Goal: Transaction & Acquisition: Purchase product/service

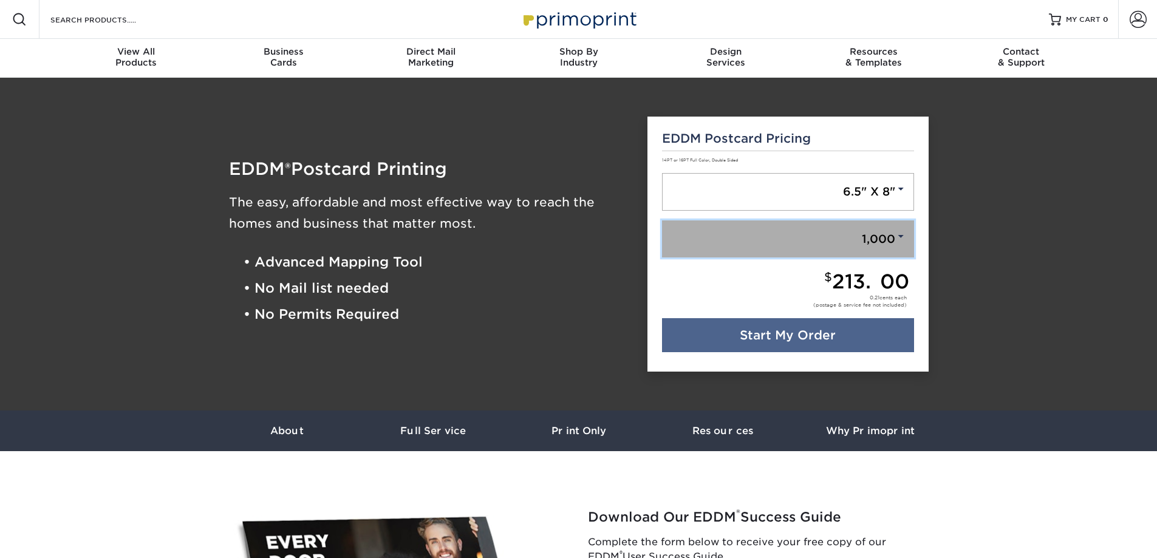
click at [725, 231] on link "1,000" at bounding box center [788, 240] width 252 height 38
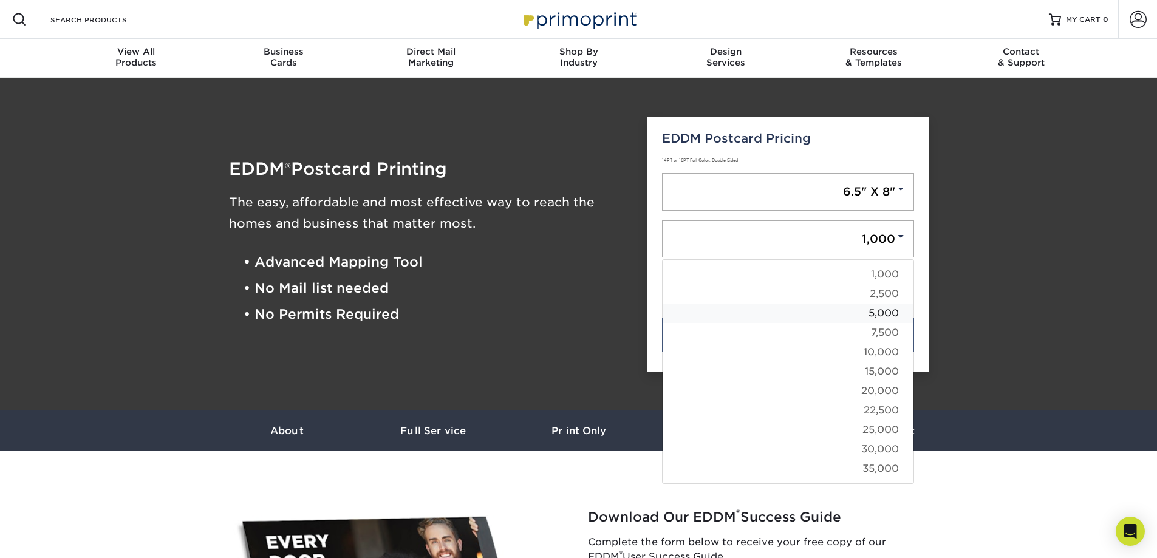
click at [798, 316] on link "5,000" at bounding box center [788, 313] width 251 height 19
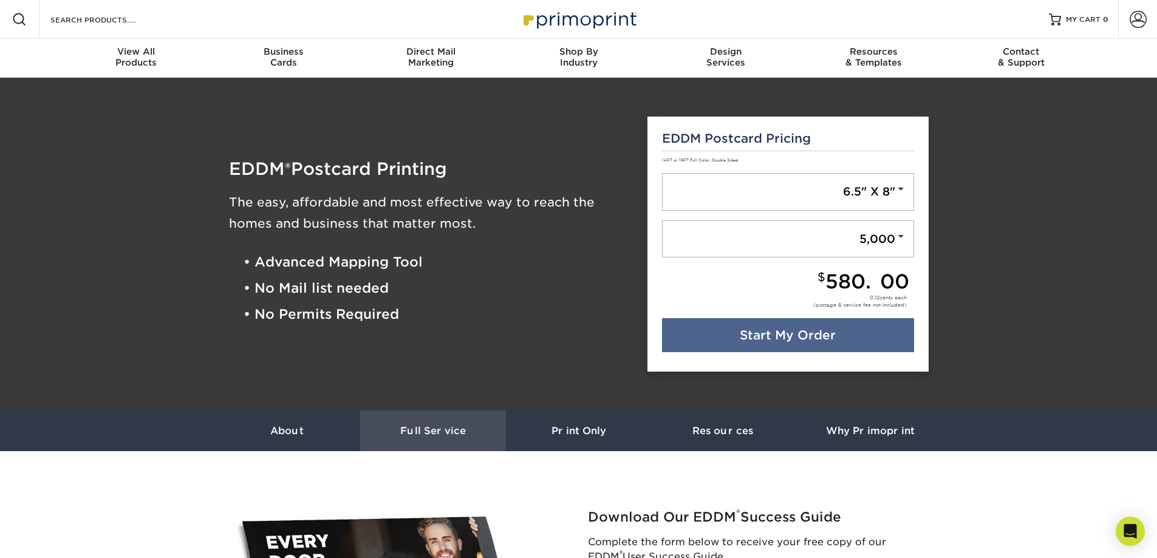
click at [422, 425] on link "Full Service" at bounding box center [433, 431] width 146 height 41
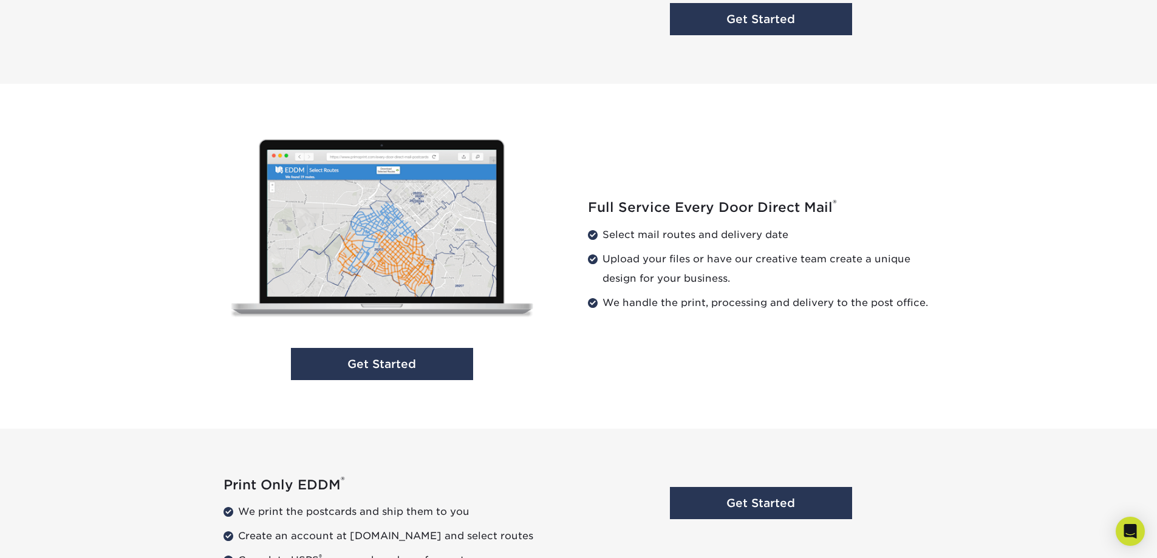
scroll to position [1154, 0]
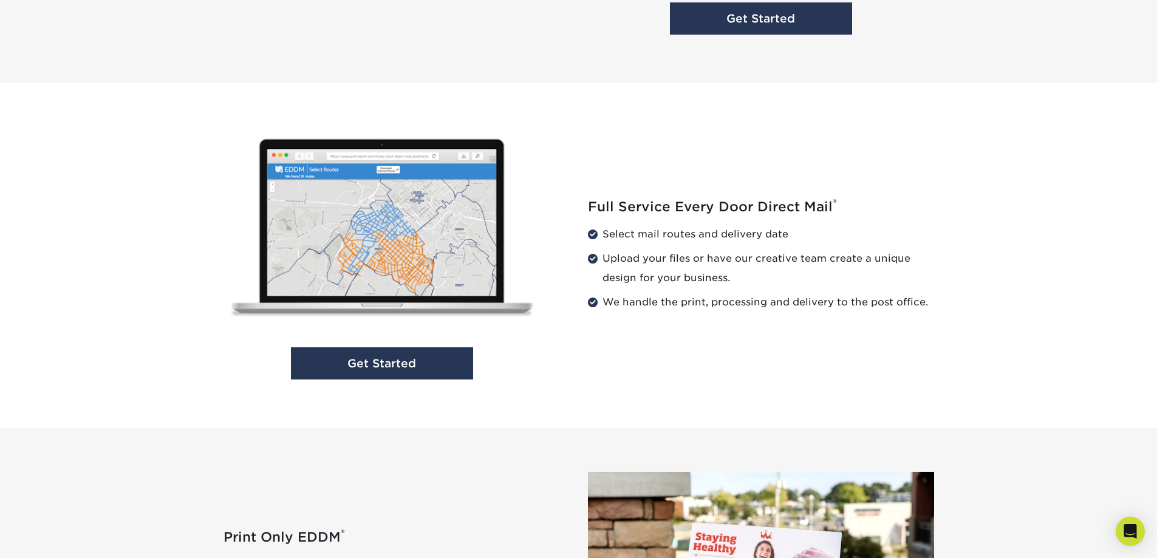
click at [400, 383] on div "Get Started" at bounding box center [396, 255] width 365 height 257
click at [390, 360] on link "Get Started" at bounding box center [382, 364] width 182 height 32
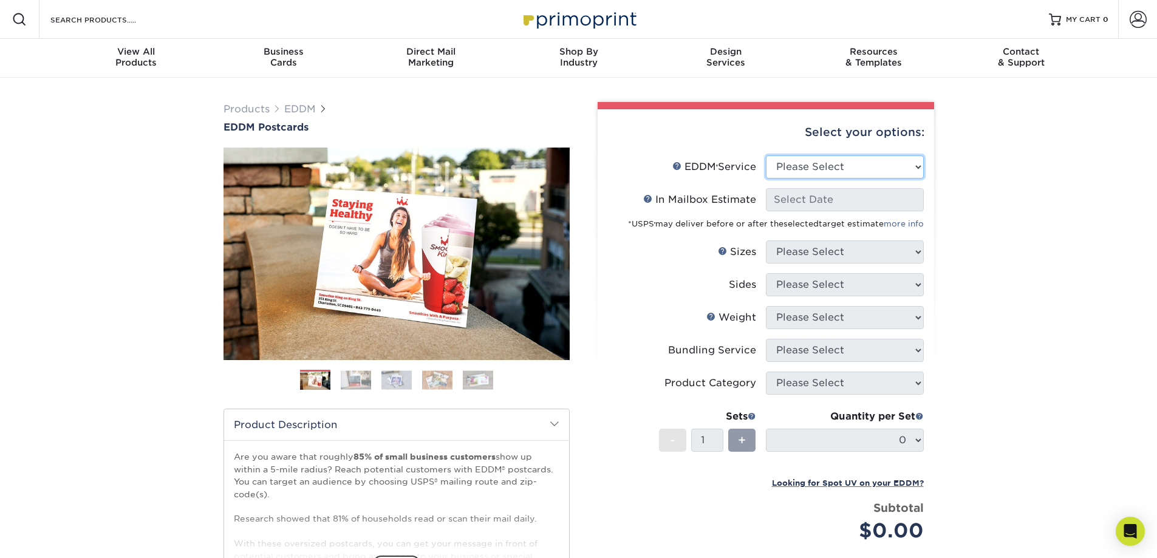
click at [795, 164] on select "Please Select Full Service Print Only" at bounding box center [845, 167] width 158 height 23
select select "full_service"
click at [766, 156] on select "Please Select Full Service Print Only" at bounding box center [845, 167] width 158 height 23
select select "-1"
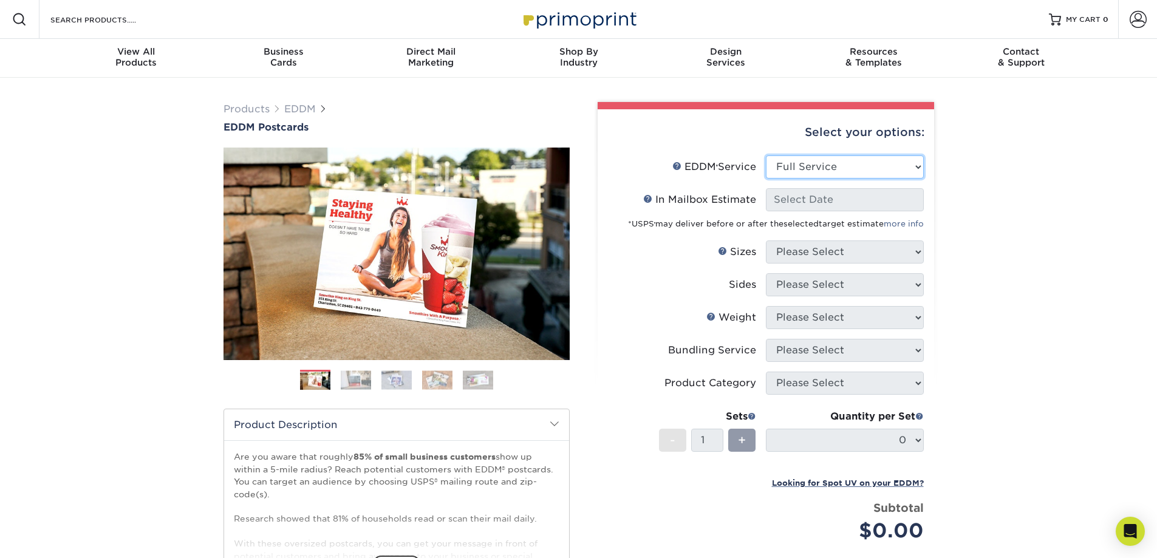
select select "-1"
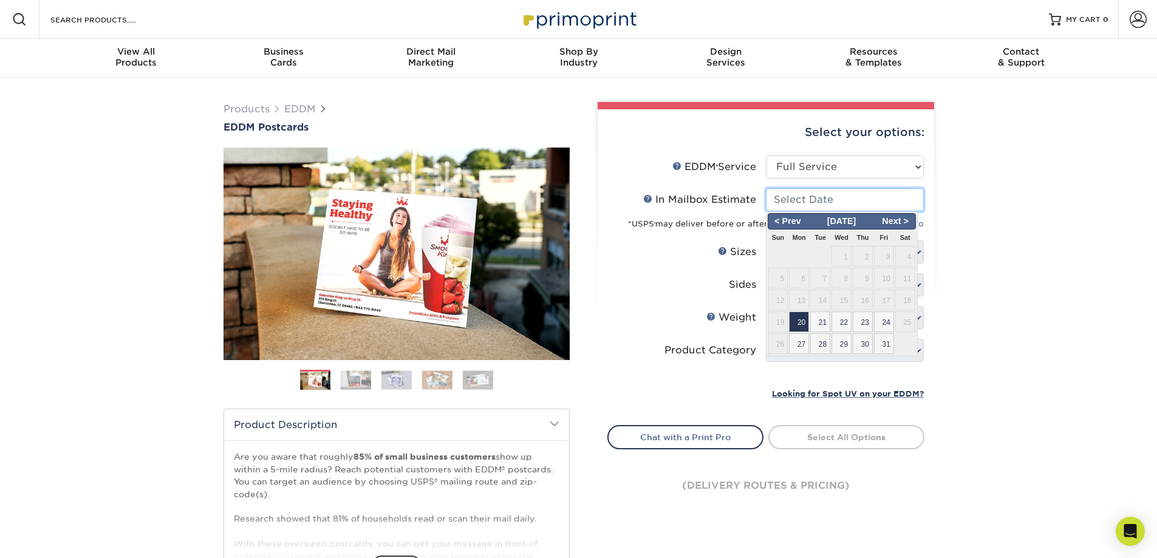
click at [801, 199] on input "In Mailbox Estimate Help In Mailbox Estimate" at bounding box center [845, 199] width 158 height 23
click at [801, 324] on span "20" at bounding box center [799, 322] width 20 height 21
type input "2025-10-20"
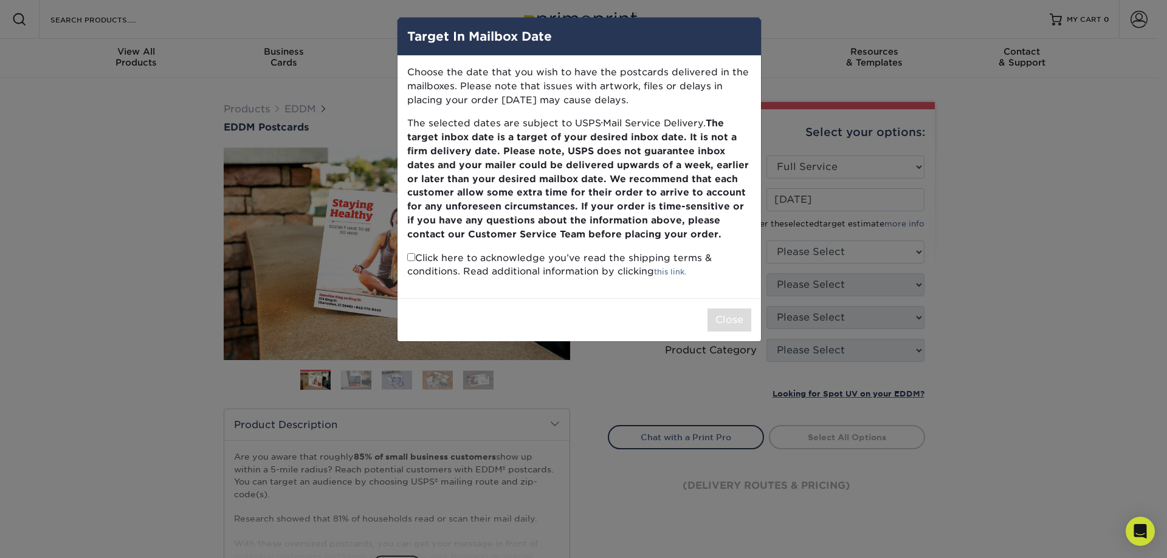
click at [639, 356] on div "Target In Mailbox Date Choose the date that you wish to have the postcards deli…" at bounding box center [583, 279] width 1167 height 558
click at [439, 259] on p "Click here to acknowledge you’ve read the shipping terms & conditions. Read add…" at bounding box center [579, 266] width 344 height 28
click at [411, 259] on input "checkbox" at bounding box center [411, 257] width 8 height 8
checkbox input "true"
click at [733, 318] on button "Close" at bounding box center [729, 320] width 44 height 23
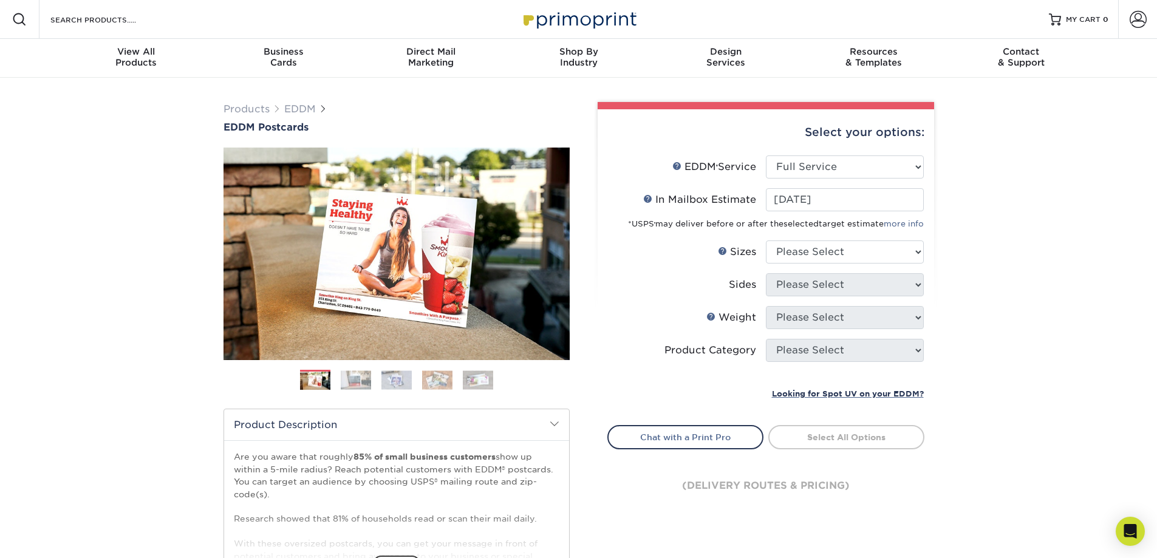
click at [786, 264] on li "Sizes Help Sizes Please Select 4.5" x 12" 6" x 12" 6.5" x 8" 6.5" x 9" 6.5" x 1…" at bounding box center [766, 257] width 316 height 33
click at [792, 258] on select "Please Select 4.5" x 12" 6" x 12" 6.5" x 8" 6.5" x 9" 6.5" x 12" 7" x 8.5" 8" x…" at bounding box center [845, 252] width 158 height 23
select select "6.50x8.00"
click at [766, 241] on select "Please Select 4.5" x 12" 6" x 12" 6.5" x 8" 6.5" x 9" 6.5" x 12" 7" x 8.5" 8" x…" at bounding box center [845, 252] width 158 height 23
click at [809, 286] on select "Please Select Print Both Sides Print Front Only" at bounding box center [845, 284] width 158 height 23
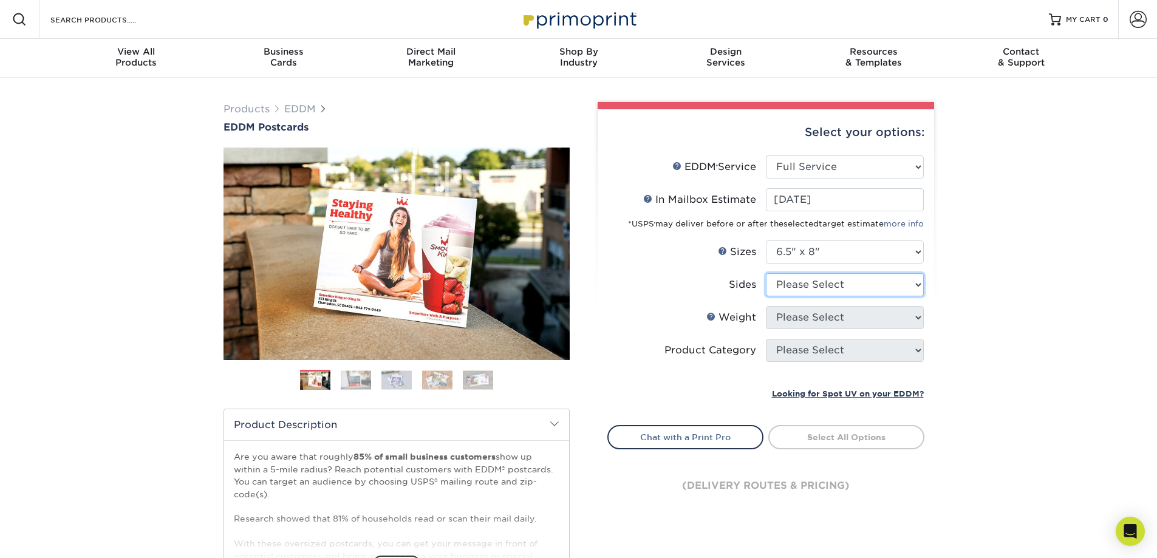
select select "13abbda7-1d64-4f25-8bb2-c179b224825d"
click at [766, 273] on select "Please Select Print Both Sides Print Front Only" at bounding box center [845, 284] width 158 height 23
click at [807, 315] on select "Please Select 16PT 14PT" at bounding box center [845, 317] width 158 height 23
select select "14PT"
click at [766, 306] on select "Please Select 16PT 14PT" at bounding box center [845, 317] width 158 height 23
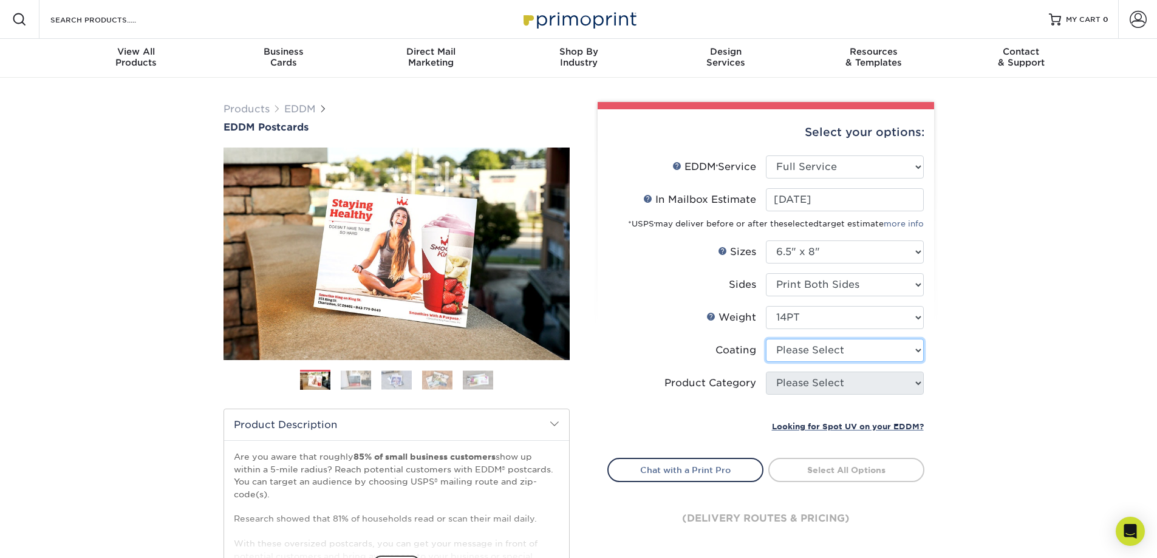
click at [800, 354] on select at bounding box center [845, 350] width 158 height 23
select select "ae367451-b2b8-45df-a344-0f05b6a12993"
click at [766, 339] on select at bounding box center [845, 350] width 158 height 23
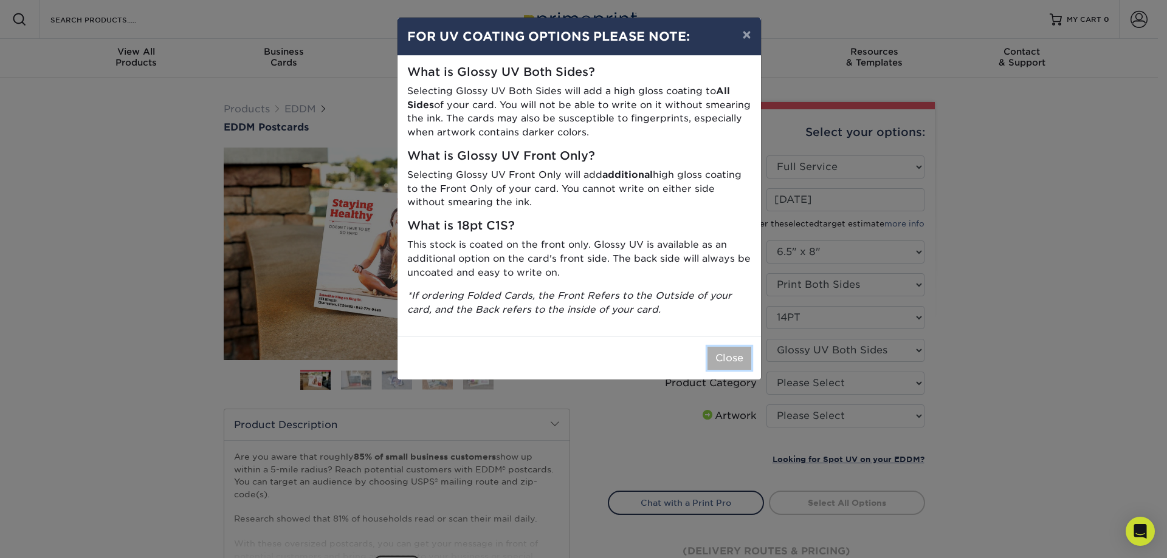
click at [730, 363] on button "Close" at bounding box center [729, 358] width 44 height 23
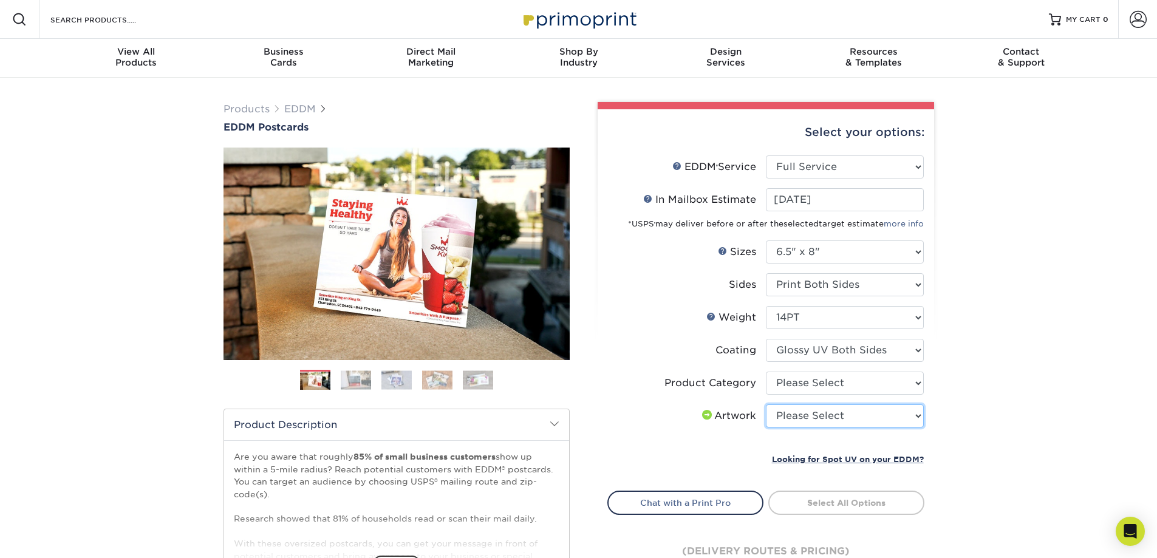
click at [787, 417] on select "Please Select I will upload files I need a design - $150" at bounding box center [845, 416] width 158 height 23
select select "upload"
click at [766, 405] on select "Please Select I will upload files I need a design - $150" at bounding box center [845, 416] width 158 height 23
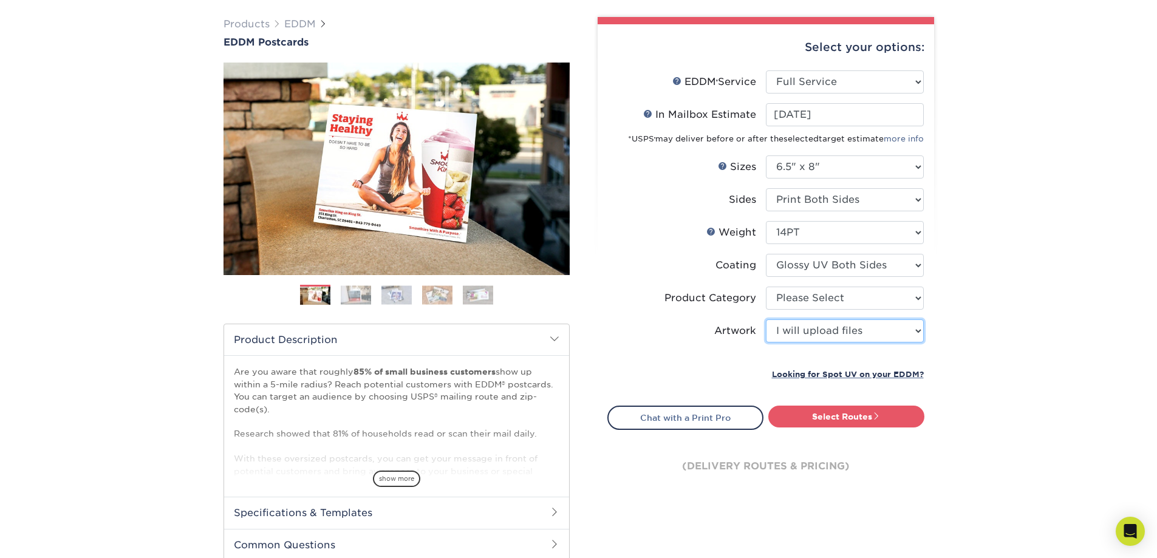
scroll to position [182, 0]
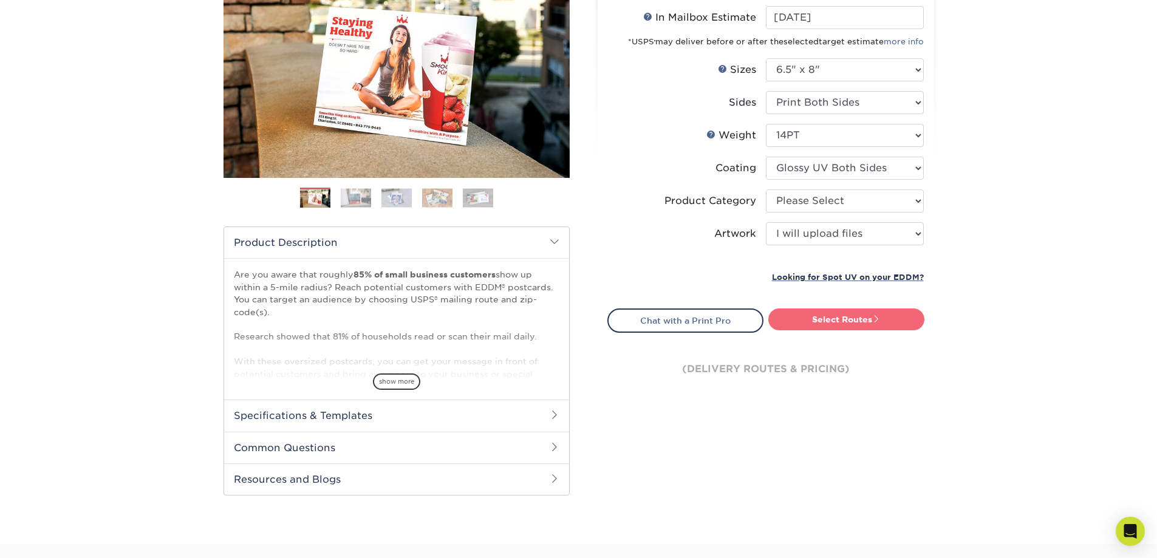
click at [831, 319] on link "Select Routes" at bounding box center [847, 320] width 156 height 22
click at [799, 202] on select "Please Select Postcards" at bounding box center [845, 201] width 158 height 23
select select "9b7272e0-d6c8-4c3c-8e97-d3a1bcdab858"
click at [766, 190] on select "Please Select Postcards" at bounding box center [845, 201] width 158 height 23
click at [804, 320] on link "Select Routes" at bounding box center [847, 320] width 156 height 22
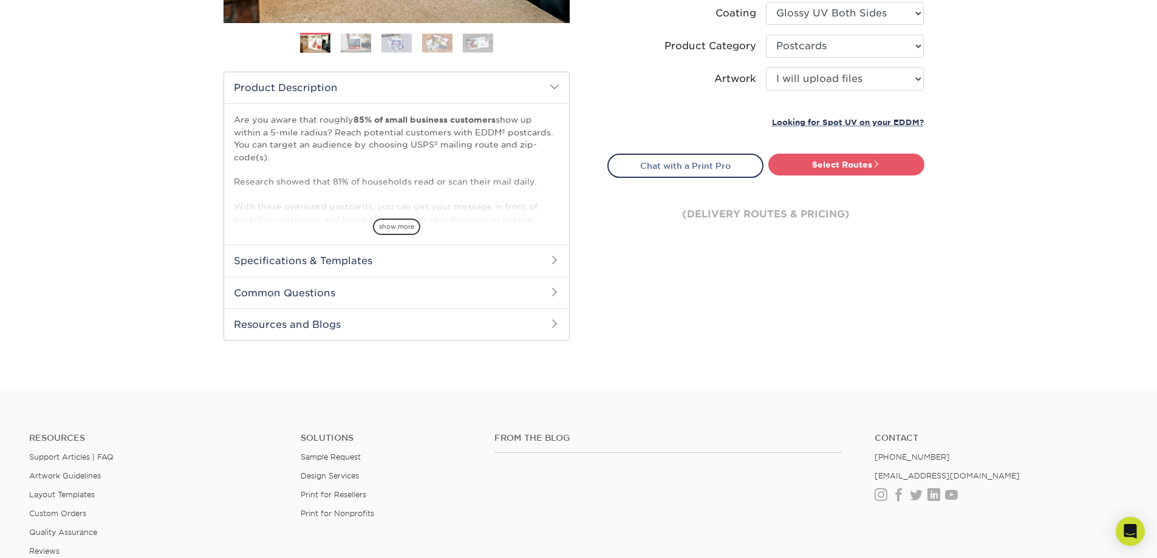
scroll to position [243, 0]
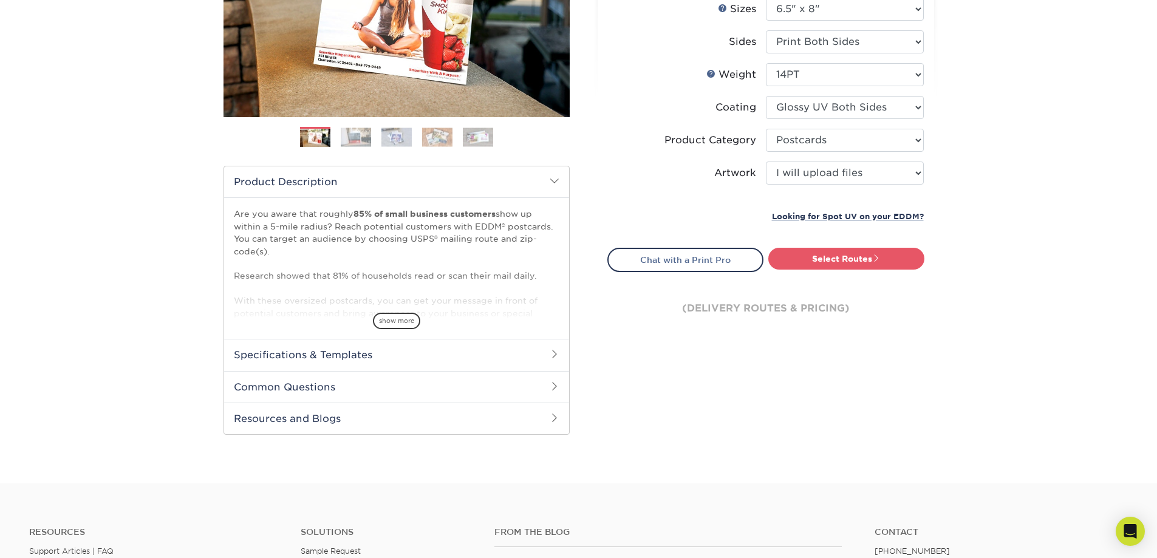
click at [402, 312] on div "show more" at bounding box center [397, 300] width 326 height 58
click at [846, 261] on link "Select Routes" at bounding box center [847, 259] width 156 height 22
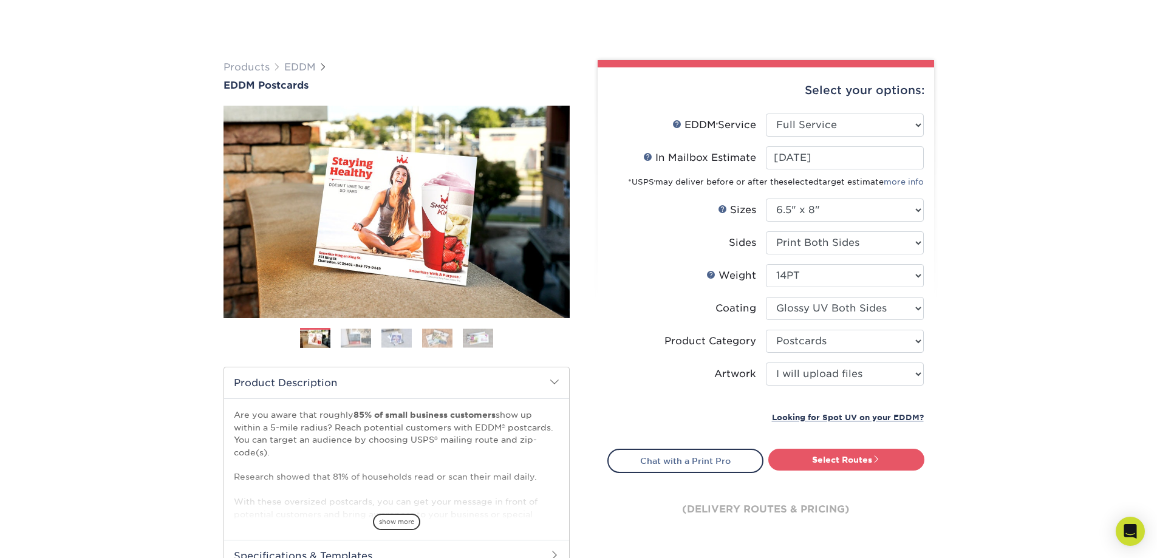
scroll to position [304, 0]
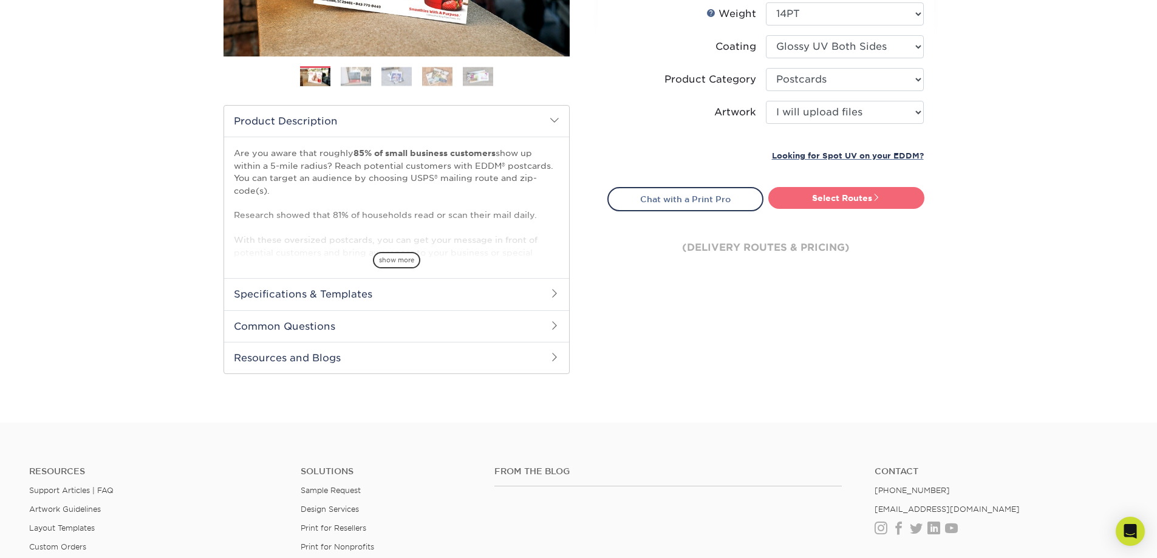
click at [845, 192] on link "Select Routes" at bounding box center [847, 198] width 156 height 22
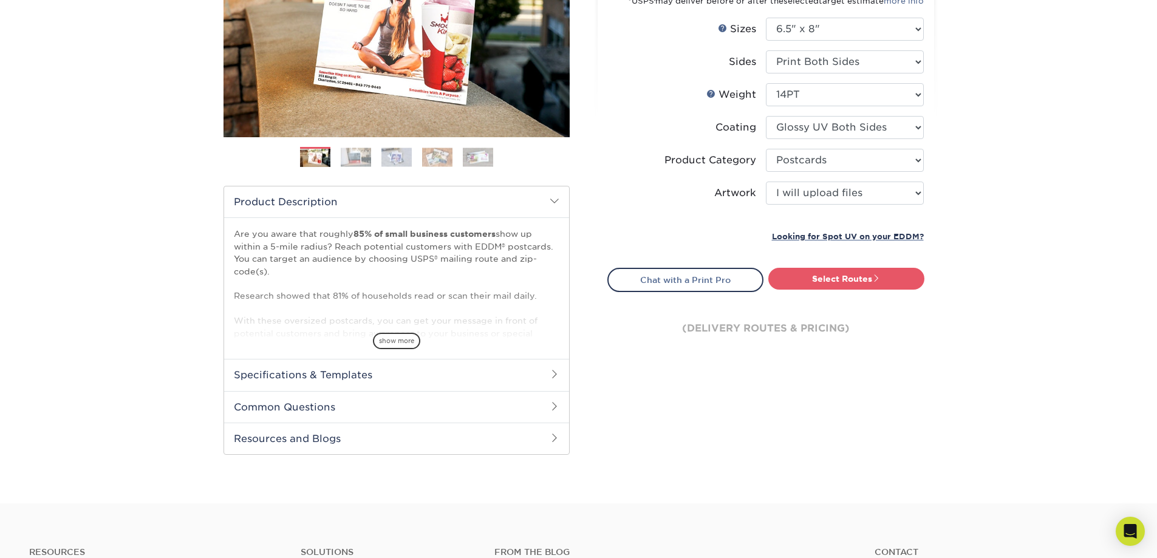
scroll to position [220, 0]
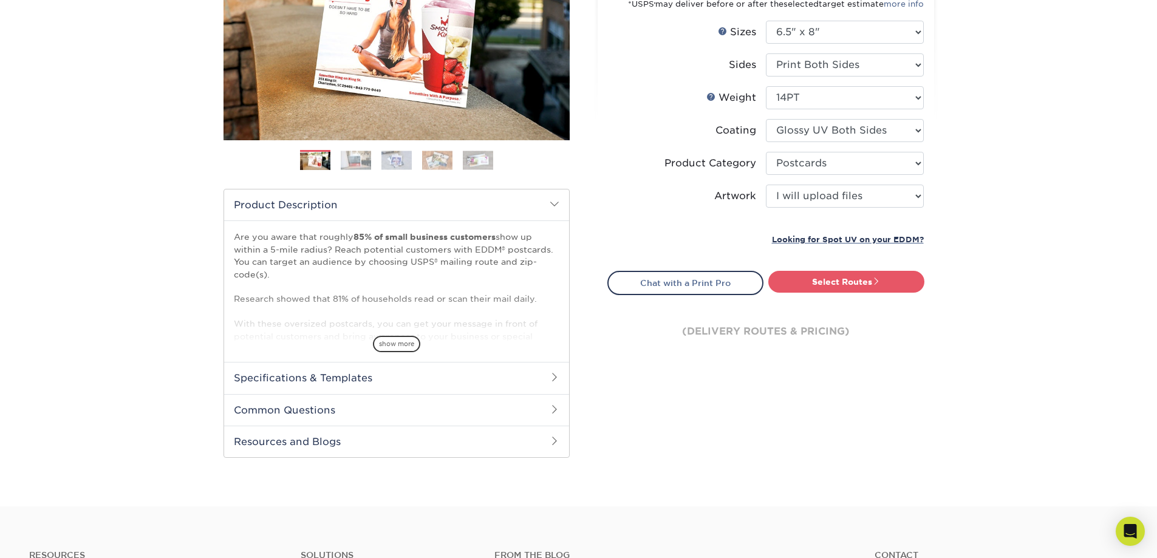
click at [807, 334] on div "(delivery routes & pricing)" at bounding box center [766, 331] width 317 height 73
click at [836, 287] on link "Select Routes" at bounding box center [847, 282] width 156 height 22
click at [890, 282] on link "Select Routes" at bounding box center [847, 282] width 156 height 22
click at [867, 279] on link "Select Routes" at bounding box center [847, 282] width 156 height 22
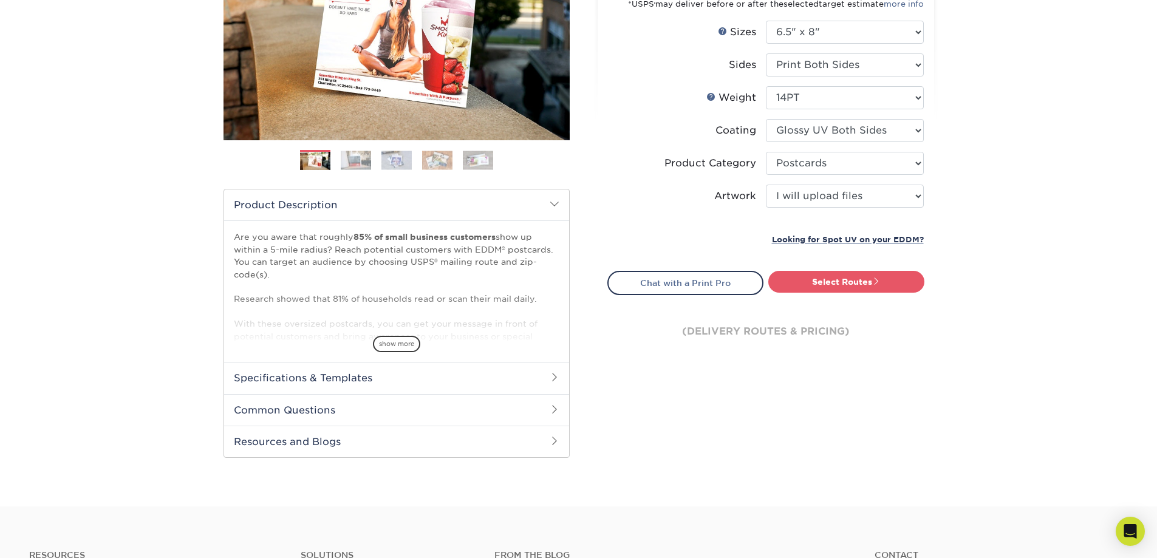
click at [562, 202] on h2 "Product Description" at bounding box center [396, 205] width 345 height 31
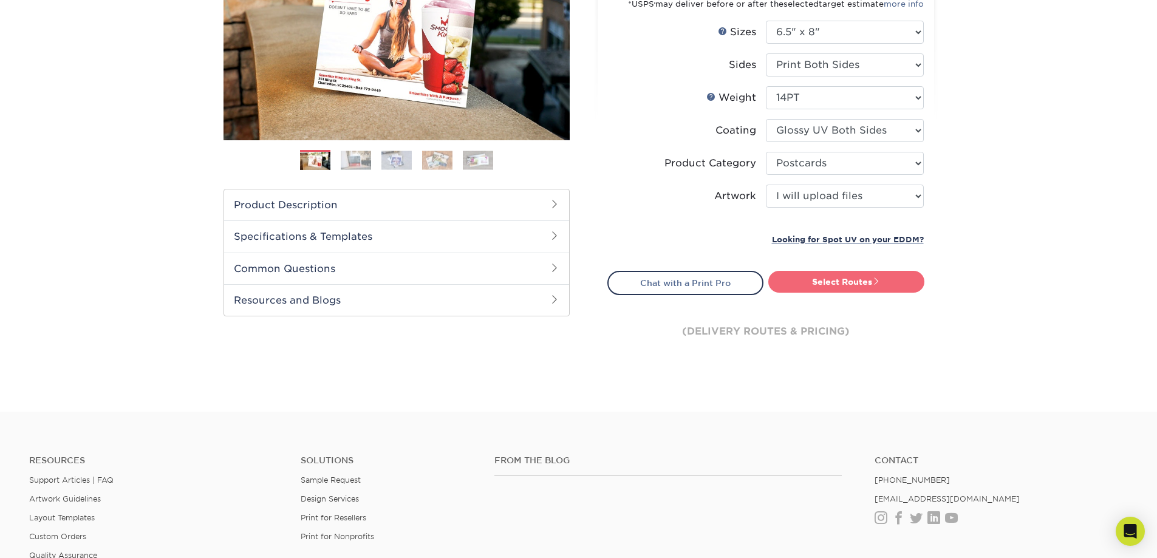
click at [827, 279] on link "Select Routes" at bounding box center [847, 282] width 156 height 22
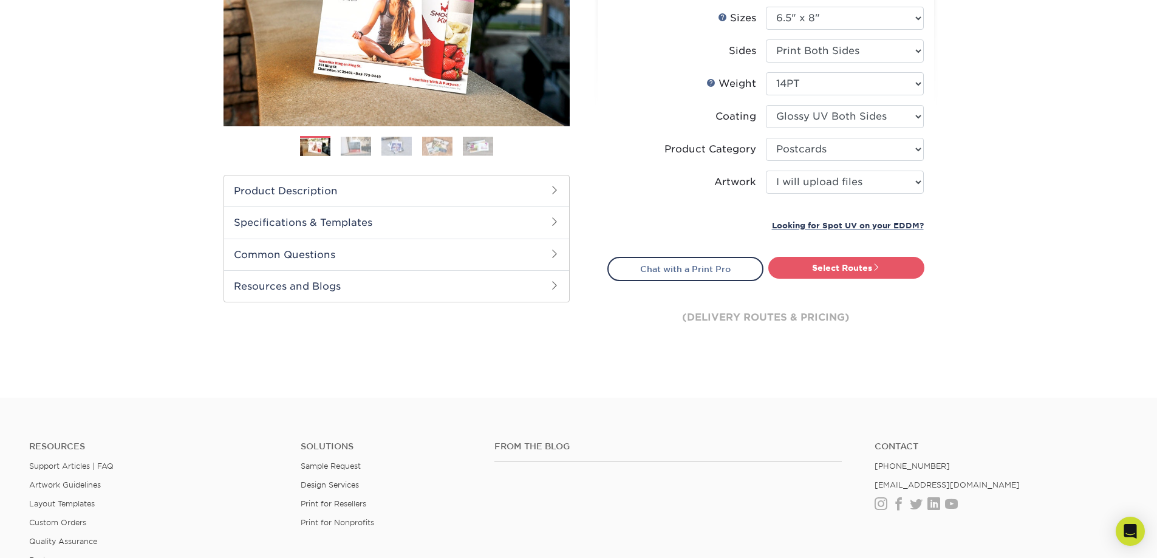
scroll to position [243, 0]
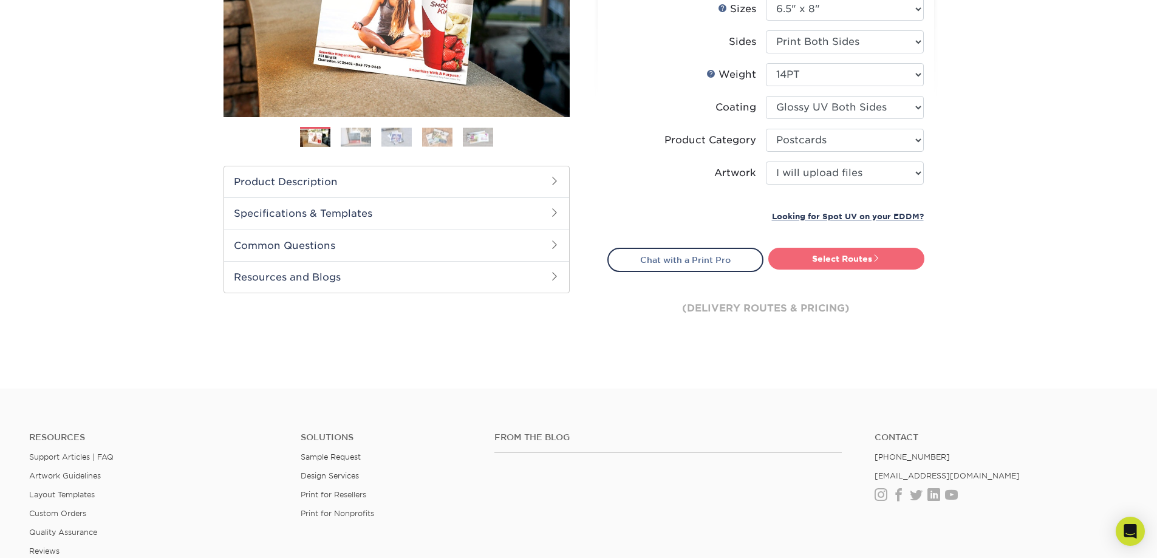
click at [832, 258] on link "Select Routes" at bounding box center [847, 259] width 156 height 22
click at [832, 259] on link "Select Routes" at bounding box center [847, 259] width 156 height 22
